Goal: Navigation & Orientation: Find specific page/section

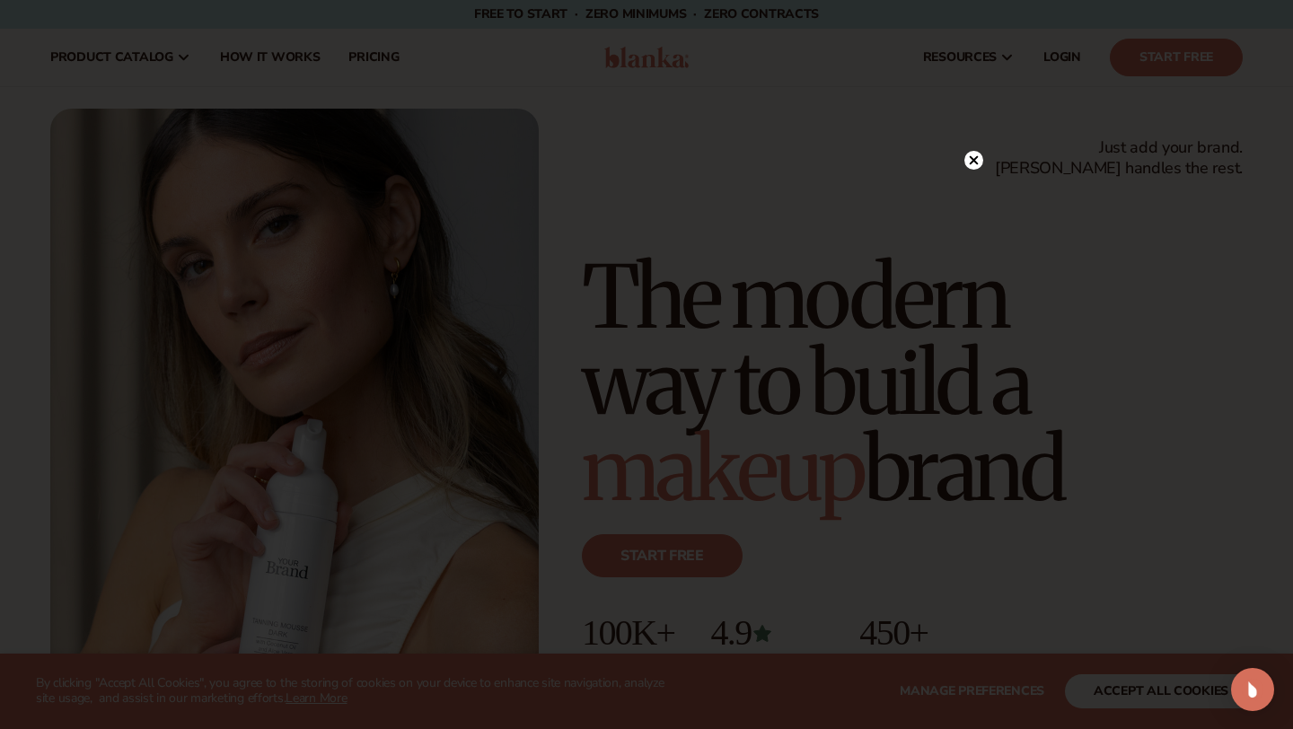
click at [975, 157] on icon at bounding box center [974, 159] width 9 height 9
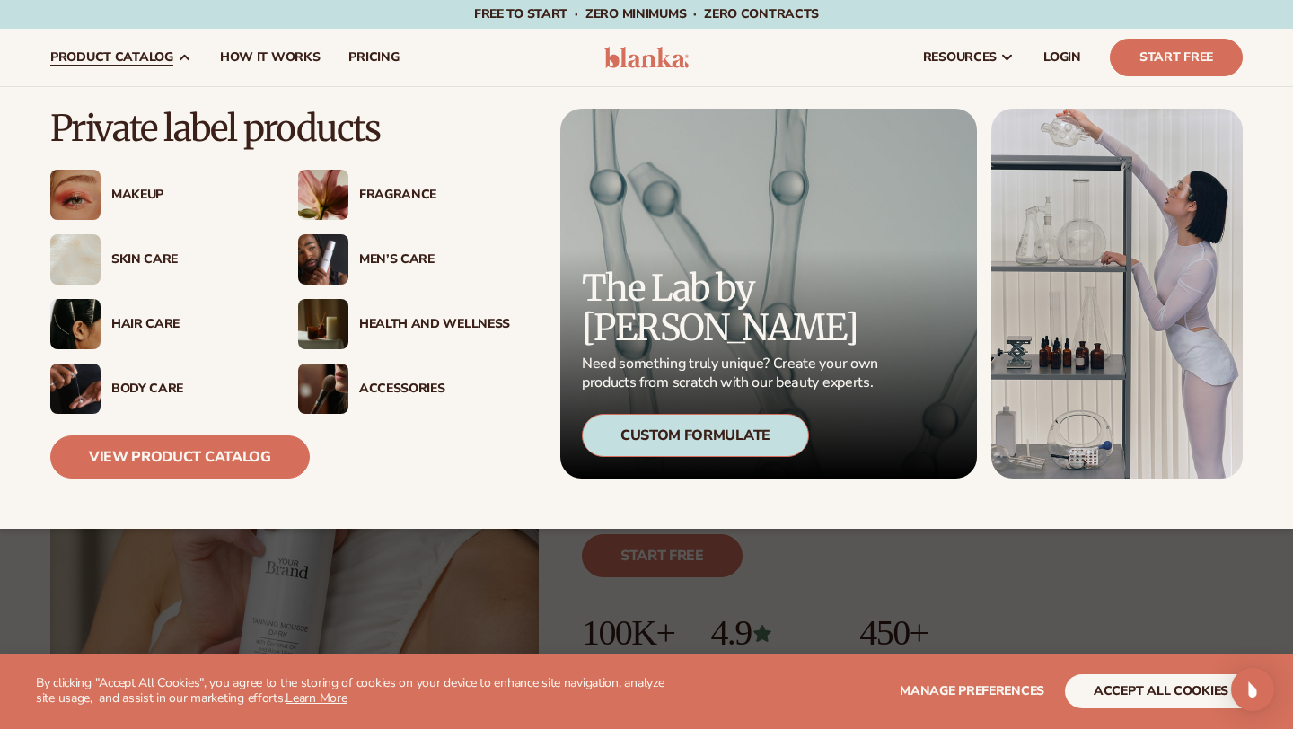
click at [158, 48] on link "product catalog" at bounding box center [121, 57] width 170 height 57
click at [153, 199] on div "Makeup" at bounding box center [186, 195] width 151 height 15
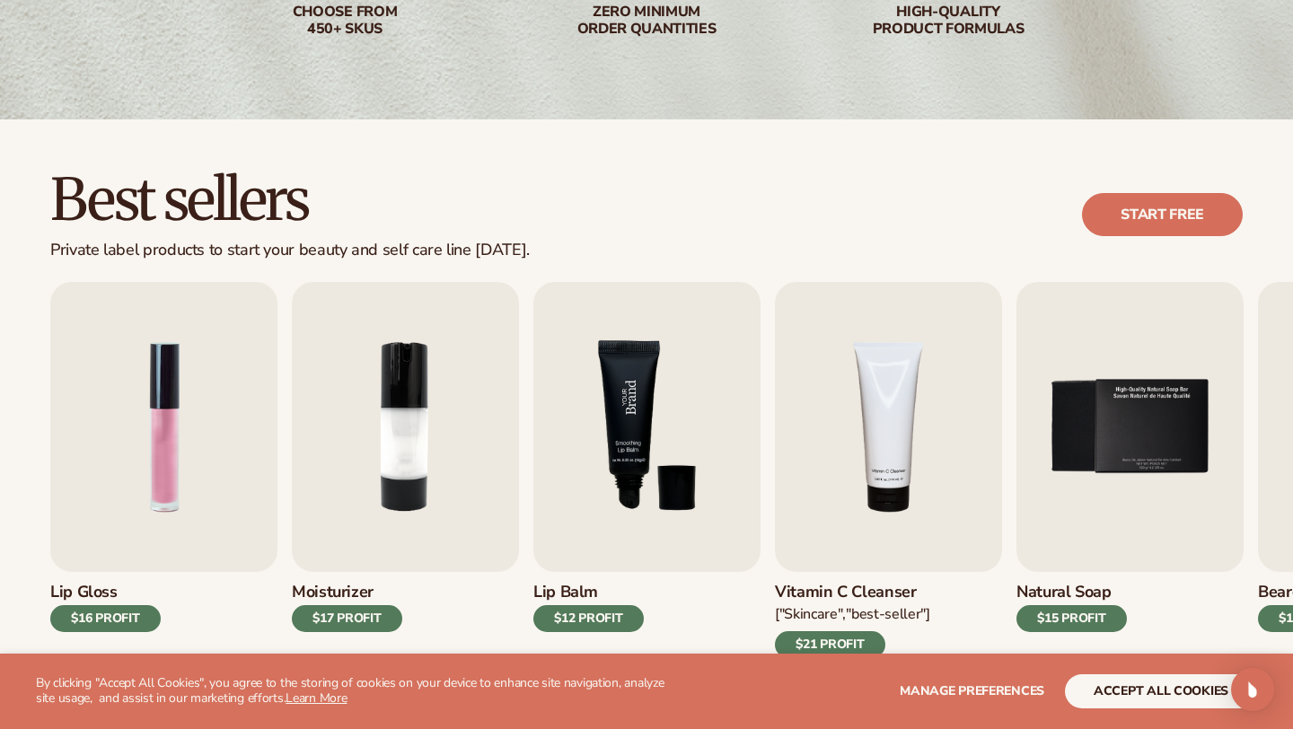
scroll to position [391, 0]
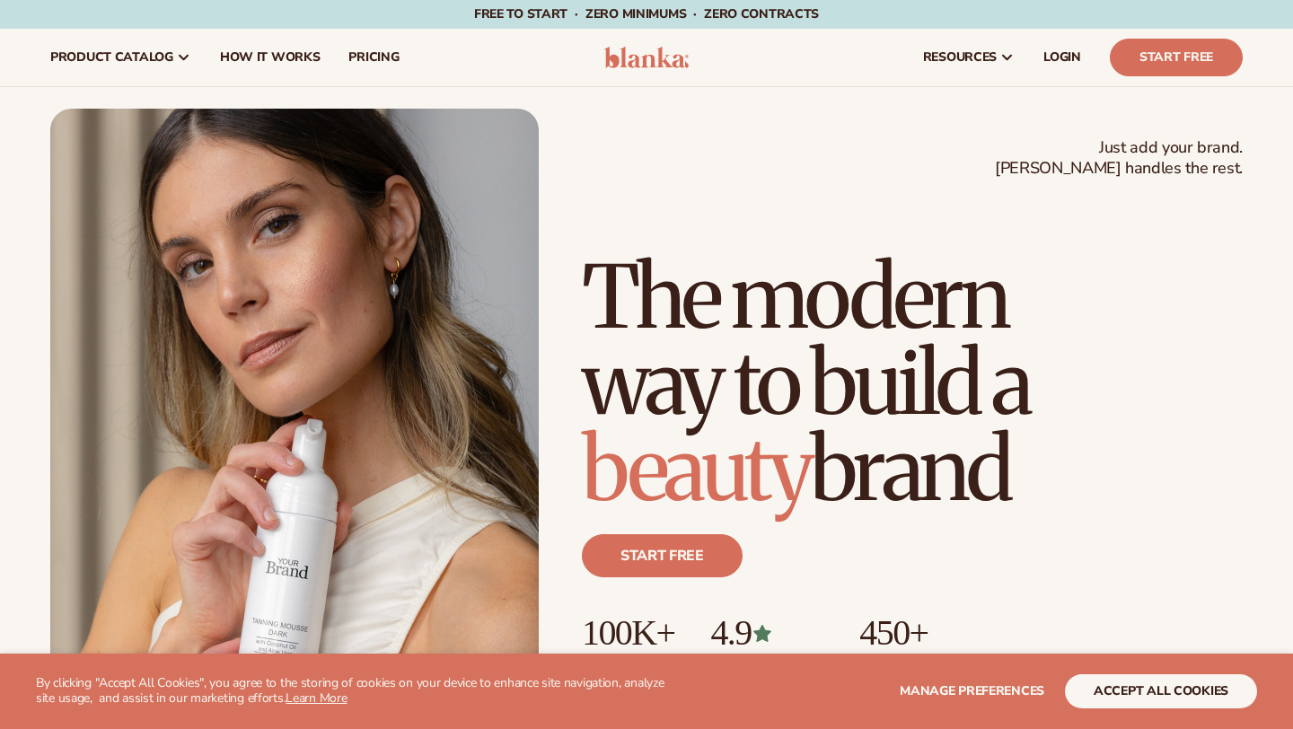
scroll to position [986, 0]
